Goal: Find specific page/section

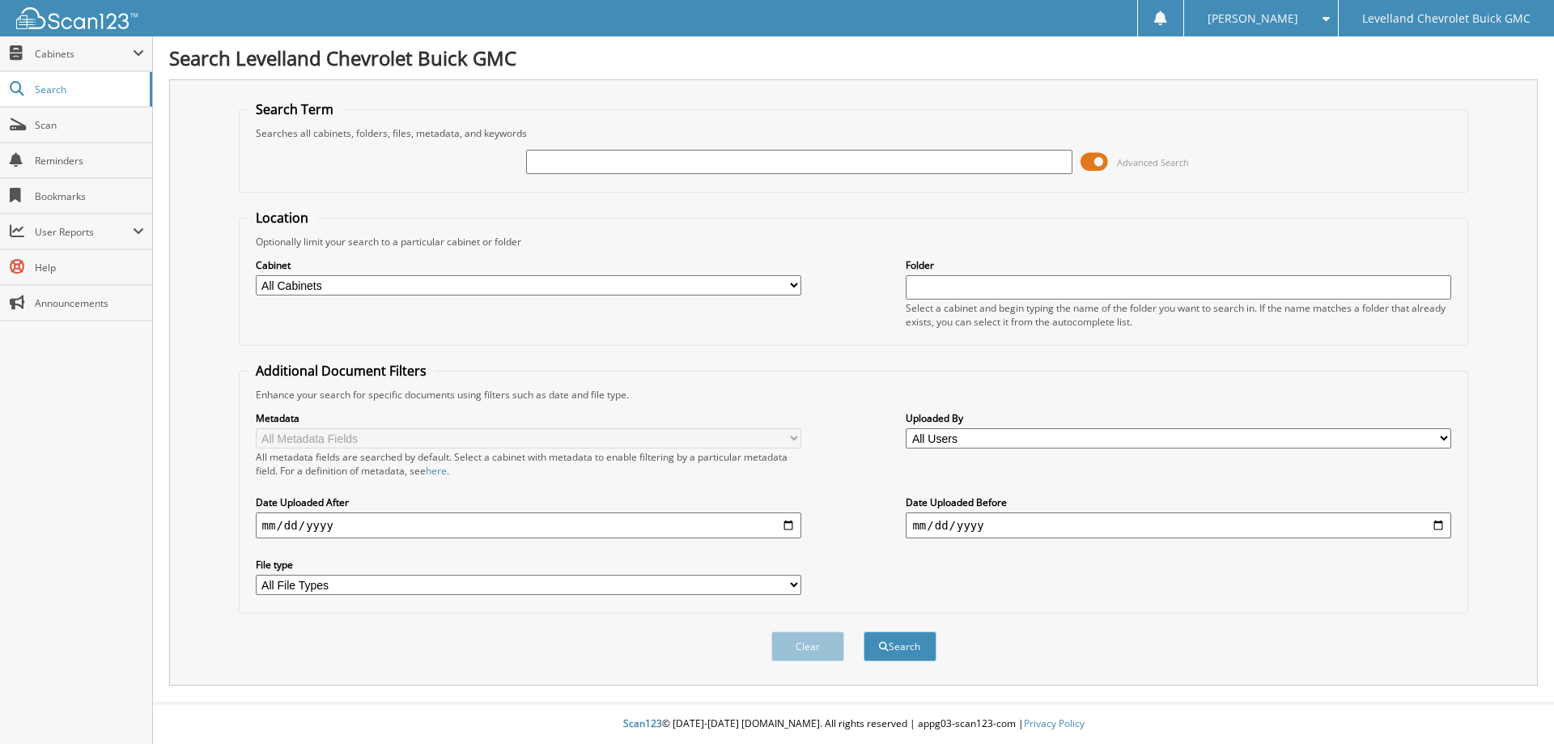
click at [543, 162] on input "text" at bounding box center [799, 162] width 546 height 24
type input "southwest delco"
click at [912, 653] on button "Search" at bounding box center [900, 646] width 73 height 30
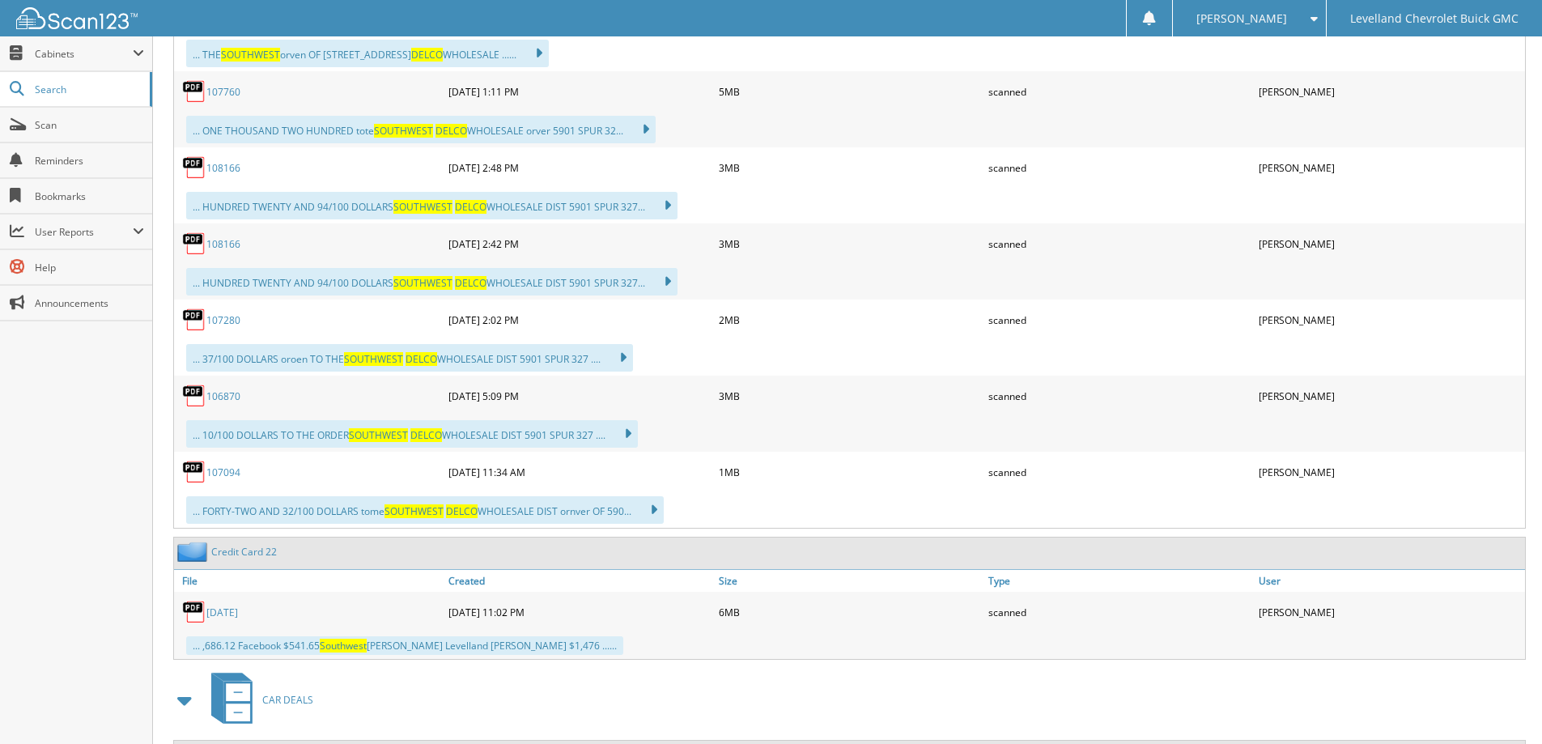
scroll to position [1943, 0]
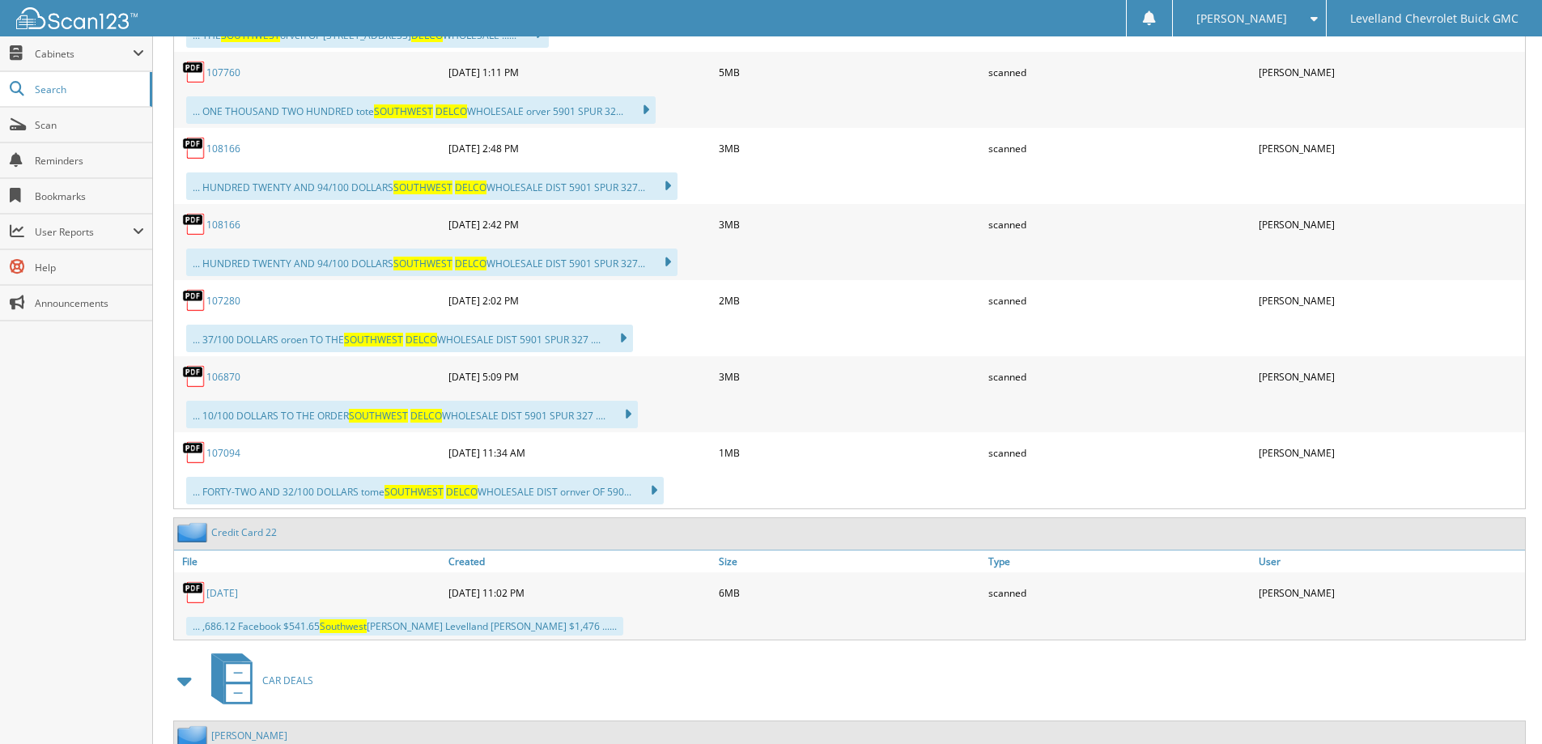
click at [222, 149] on link "108166" at bounding box center [223, 149] width 34 height 14
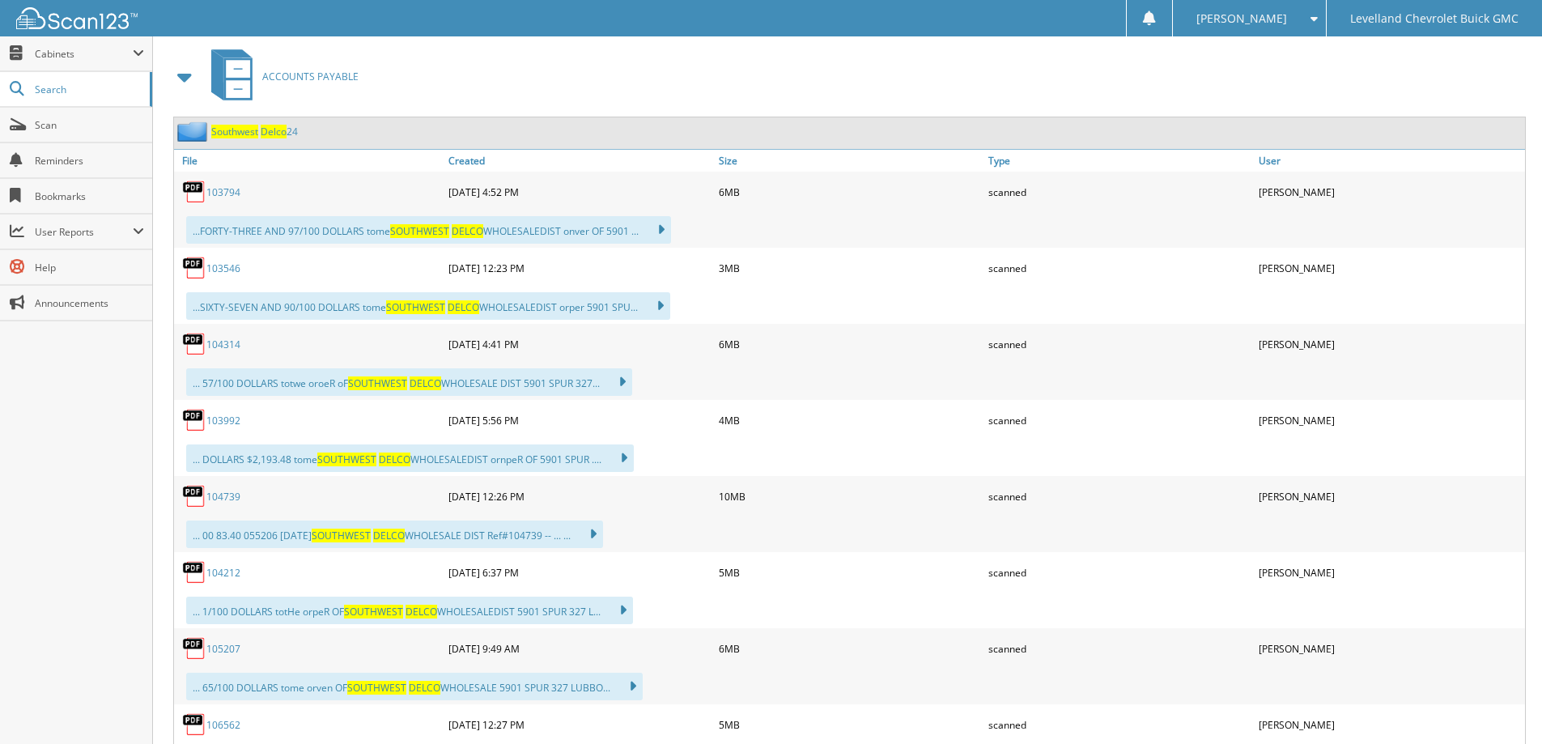
scroll to position [648, 0]
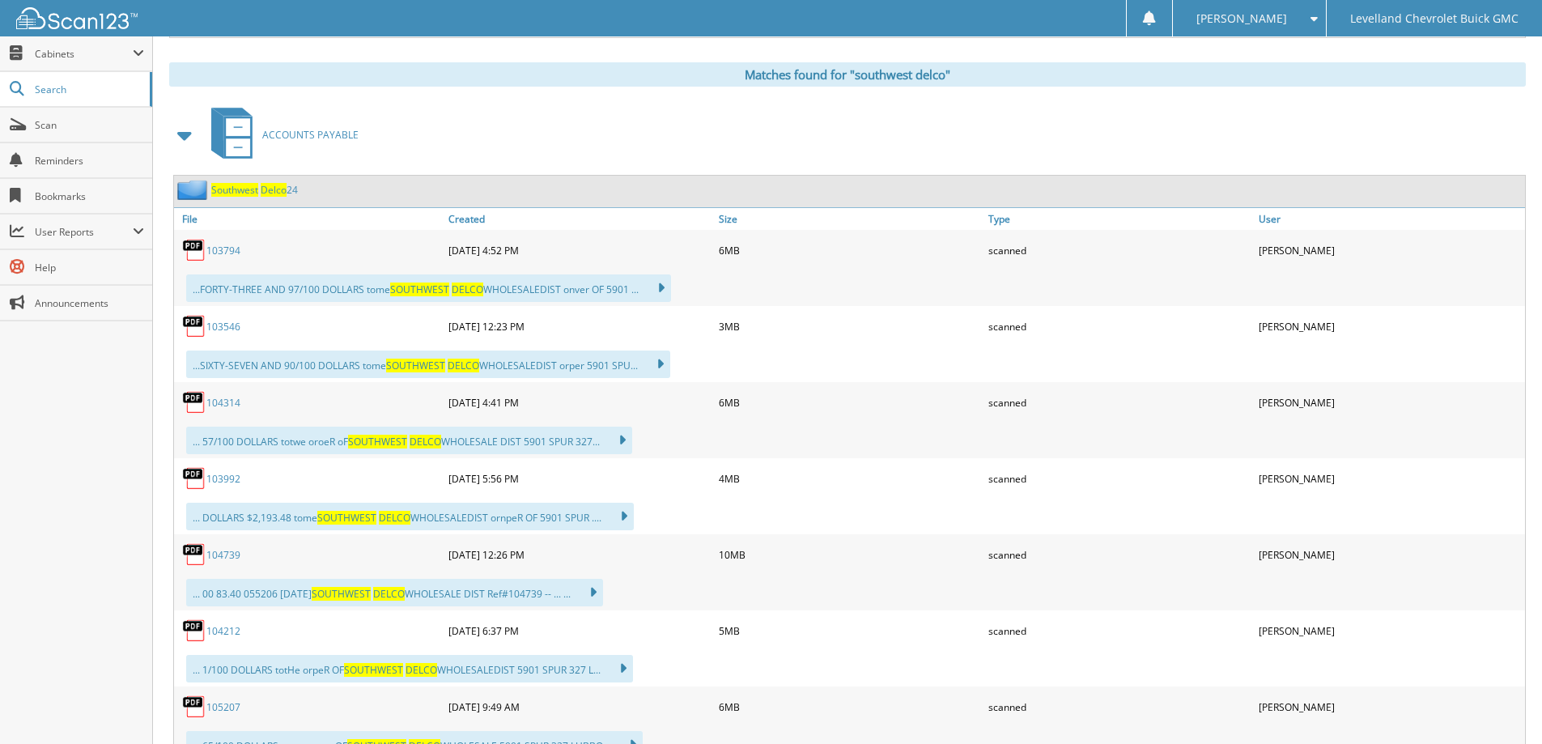
click at [49, 358] on div "Close Cabinets My Company Email Addresses Search Scan" at bounding box center [76, 390] width 153 height 708
click at [399, 141] on div "ACCOUNTS PAYABLE" at bounding box center [847, 135] width 1357 height 64
click at [411, 128] on div "ACCOUNTS PAYABLE" at bounding box center [847, 135] width 1357 height 64
click at [368, 109] on div "ACCOUNTS PAYABLE" at bounding box center [847, 135] width 1357 height 64
click at [64, 128] on span "Scan" at bounding box center [89, 125] width 109 height 14
